Goal: Information Seeking & Learning: Get advice/opinions

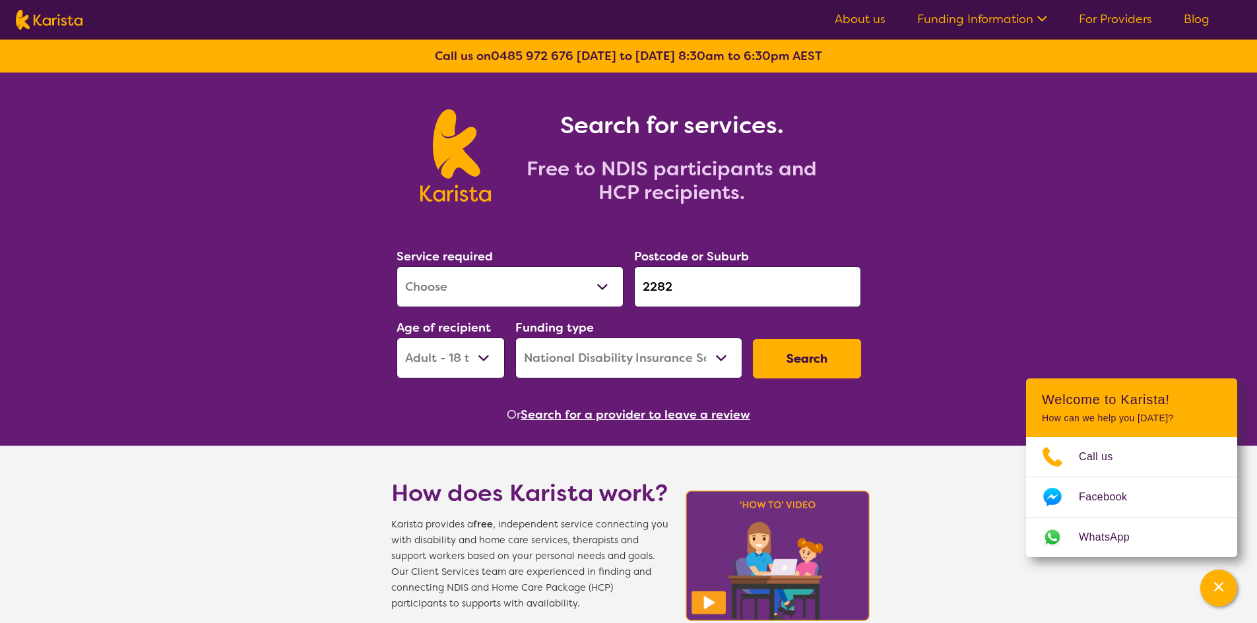
select select "[MEDICAL_DATA]"
select select "AD"
select select "NDIS"
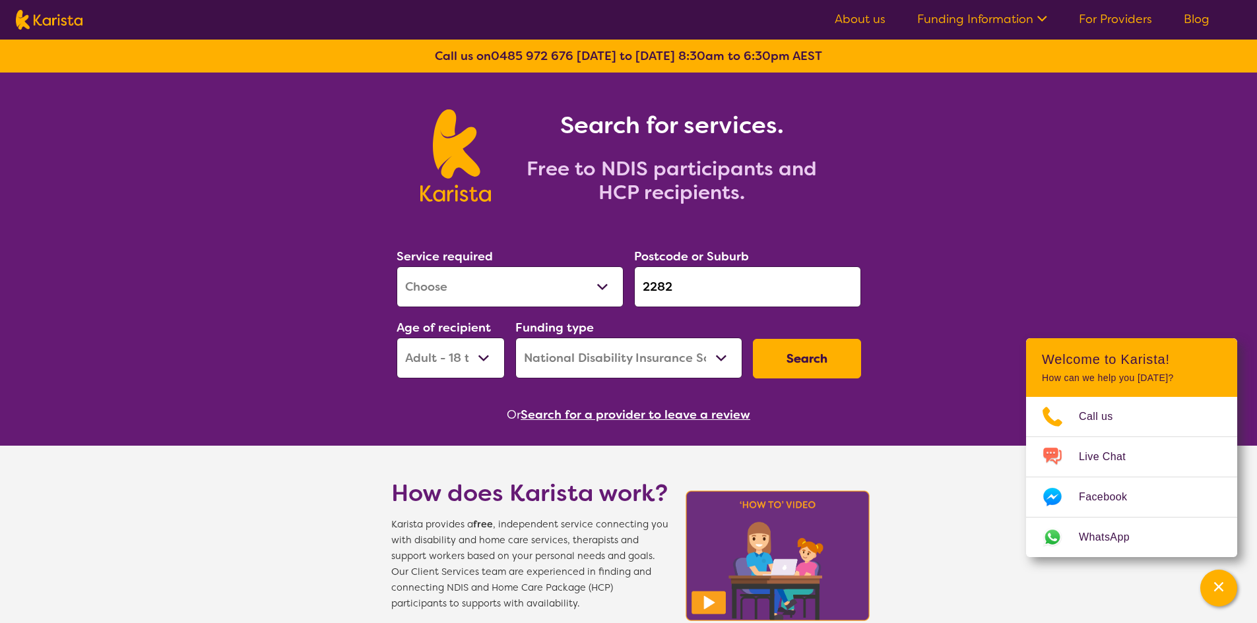
drag, startPoint x: 688, startPoint y: 273, endPoint x: 425, endPoint y: 338, distance: 271.2
click at [425, 338] on div "Service required Allied Health Assistant Assessment ([MEDICAL_DATA] or [MEDICAL…" at bounding box center [628, 312] width 475 height 142
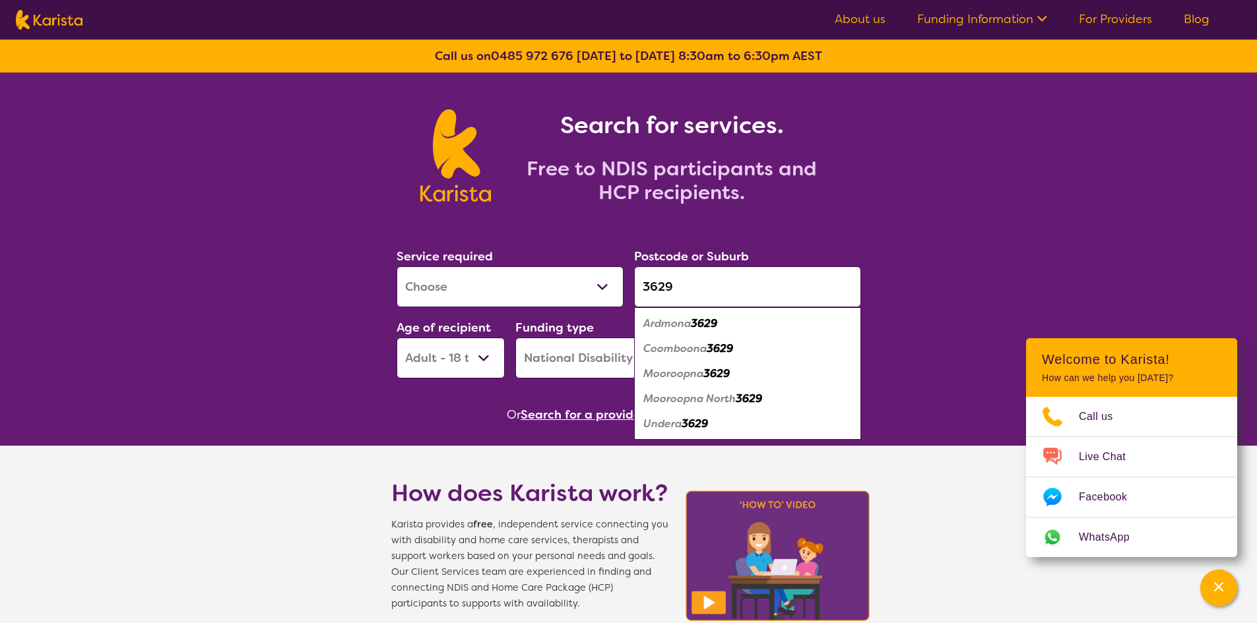
type input "3629"
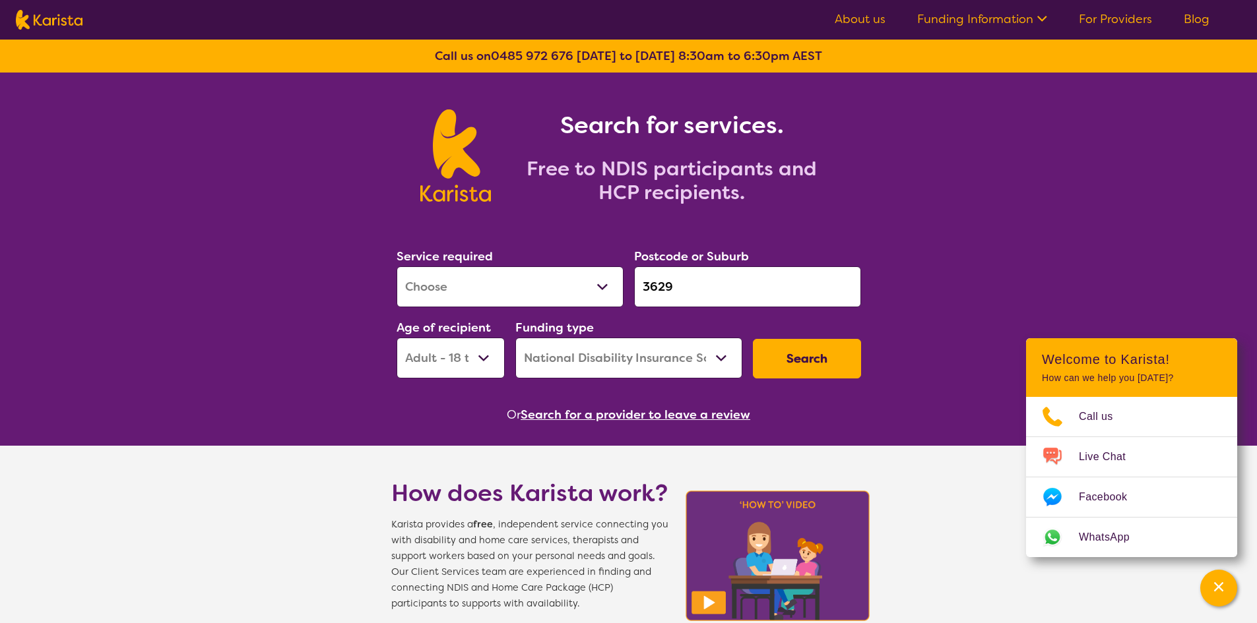
drag, startPoint x: 434, startPoint y: 350, endPoint x: 428, endPoint y: 335, distance: 16.3
click at [434, 348] on select "Early Childhood - 0 to 9 Child - 10 to 11 Adolescent - 12 to 17 Adult - 18 to 6…" at bounding box center [450, 358] width 108 height 41
click at [396, 338] on select "Early Childhood - 0 to 9 Child - 10 to 11 Adolescent - 12 to 17 Adult - 18 to 6…" at bounding box center [450, 358] width 108 height 41
click at [816, 350] on button "Search" at bounding box center [807, 359] width 108 height 40
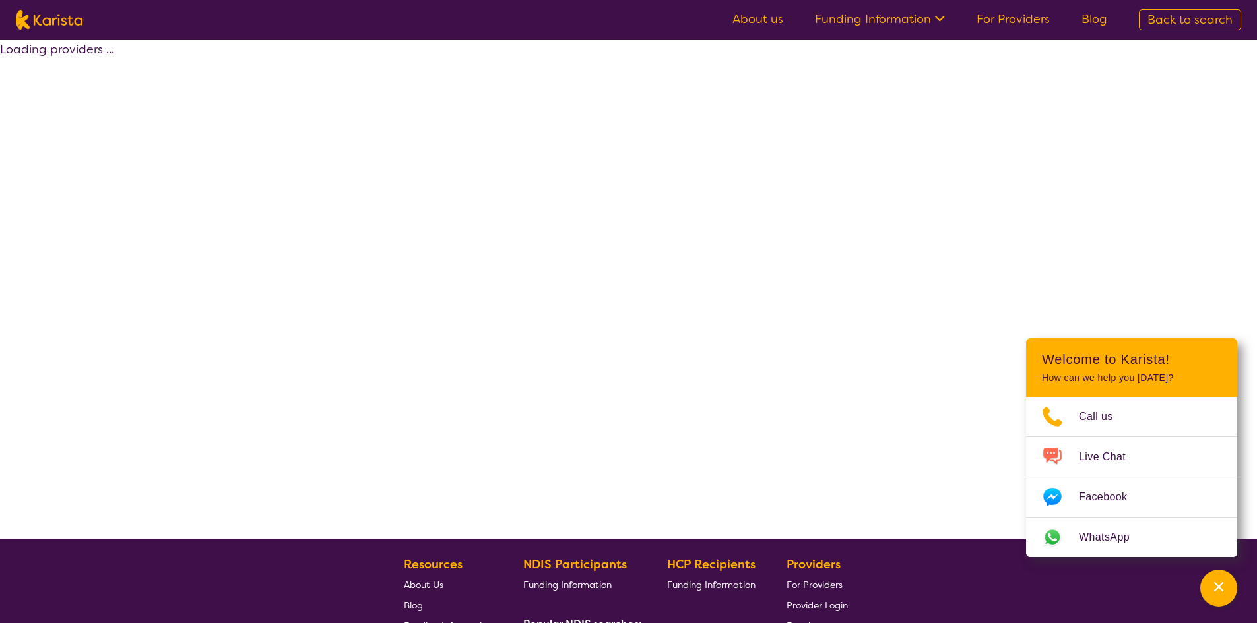
select select "by_score"
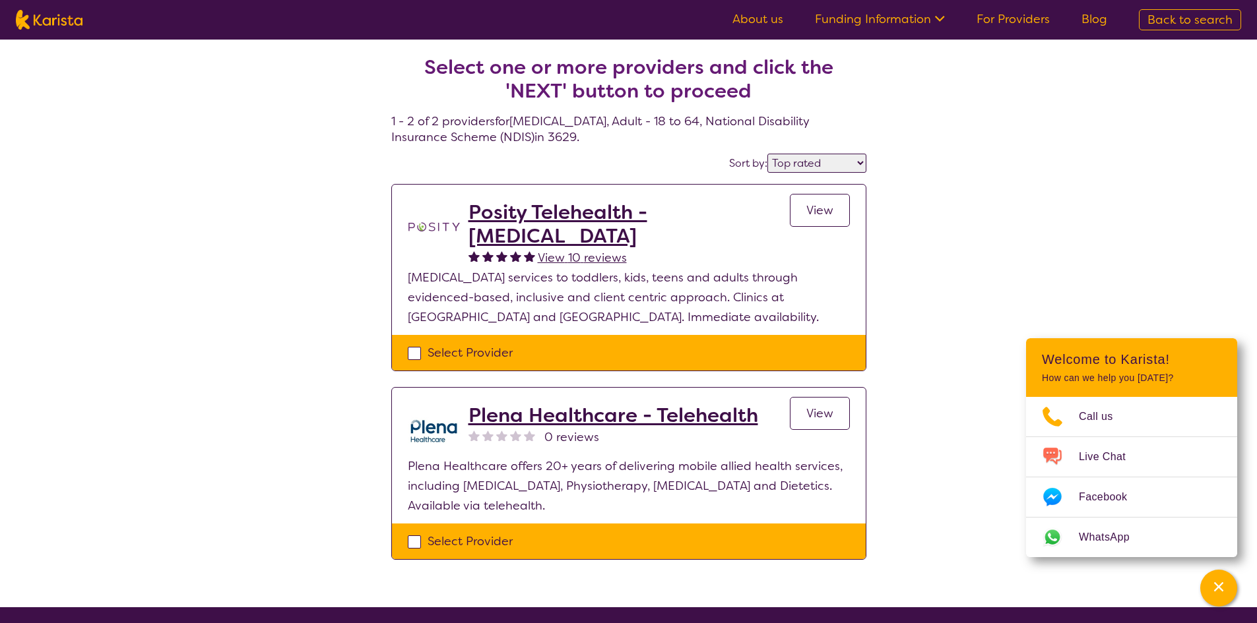
click at [582, 418] on h2 "Plena Healthcare - Telehealth" at bounding box center [613, 416] width 290 height 24
